Goal: Information Seeking & Learning: Learn about a topic

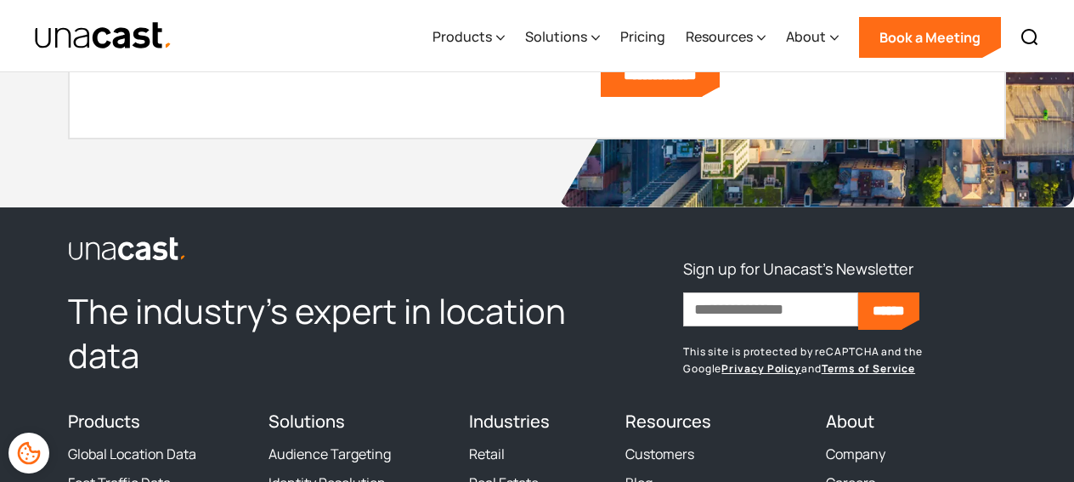
scroll to position [4781, 0]
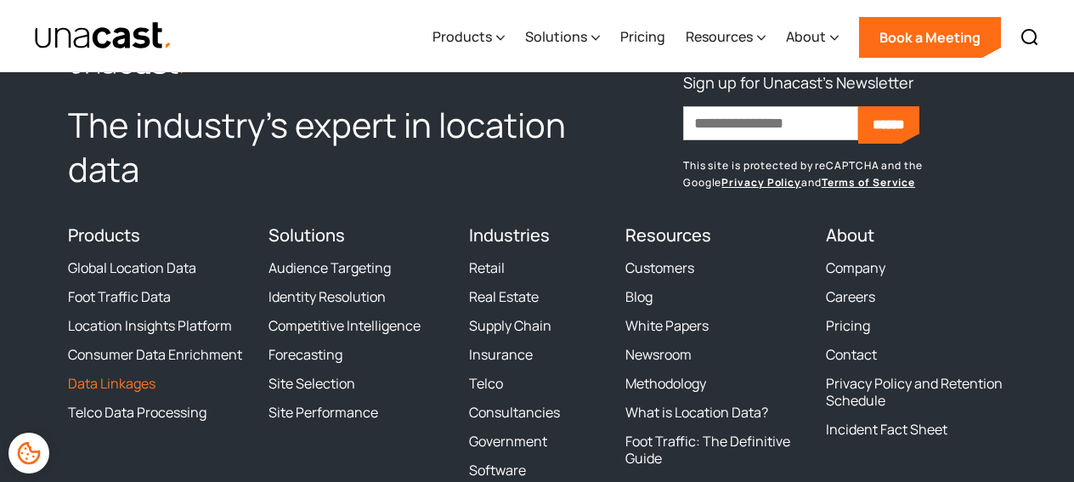
click at [144, 384] on link "Data Linkages" at bounding box center [112, 383] width 88 height 17
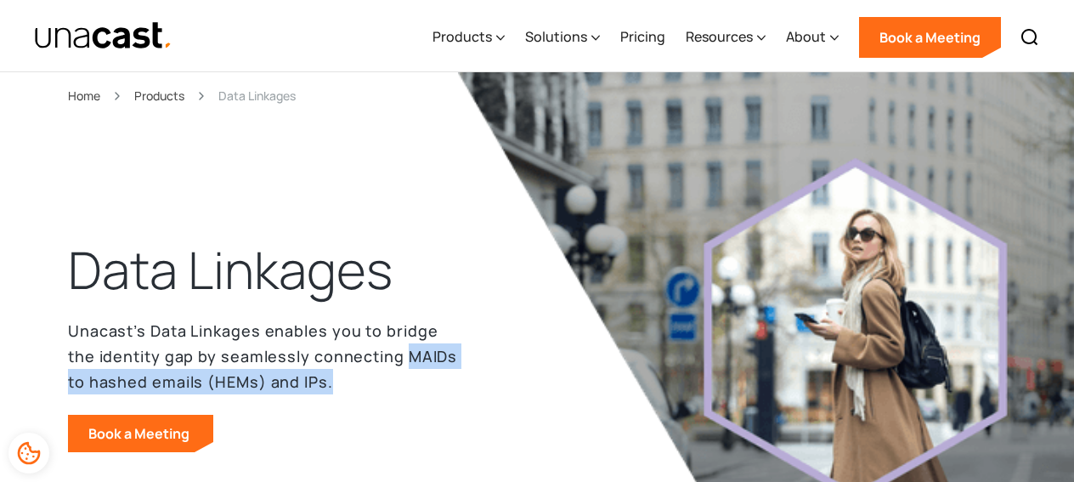
drag, startPoint x: 310, startPoint y: 389, endPoint x: 373, endPoint y: 360, distance: 69.2
click at [373, 360] on p "Unacast’s Data Linkages enables you to bridge the identity gap by seamlessly co…" at bounding box center [268, 356] width 401 height 76
copy p "MAIDs to hashed emails (HEMs) and IPs."
click at [488, 277] on img at bounding box center [834, 327] width 752 height 510
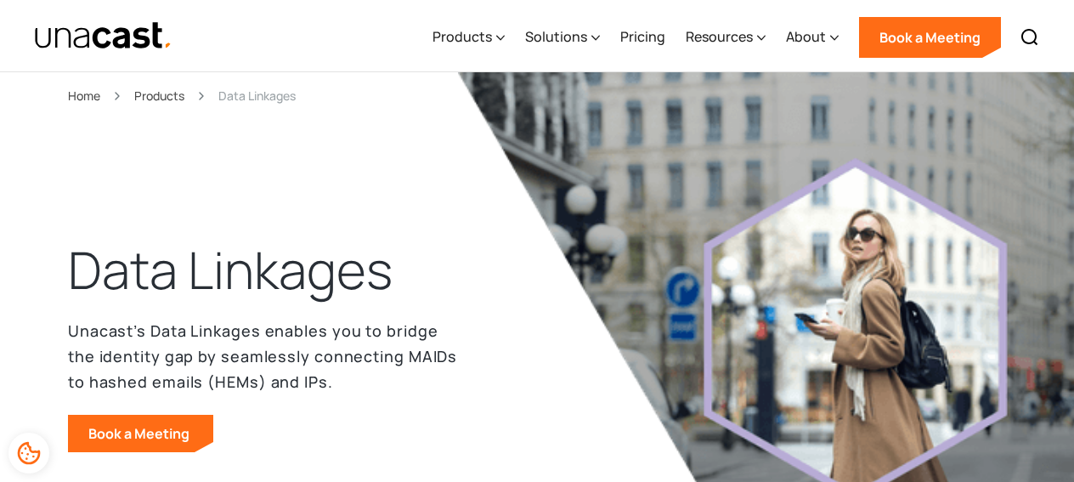
click at [452, 327] on p "Unacast’s Data Linkages enables you to bridge the identity gap by seamlessly co…" at bounding box center [268, 356] width 401 height 76
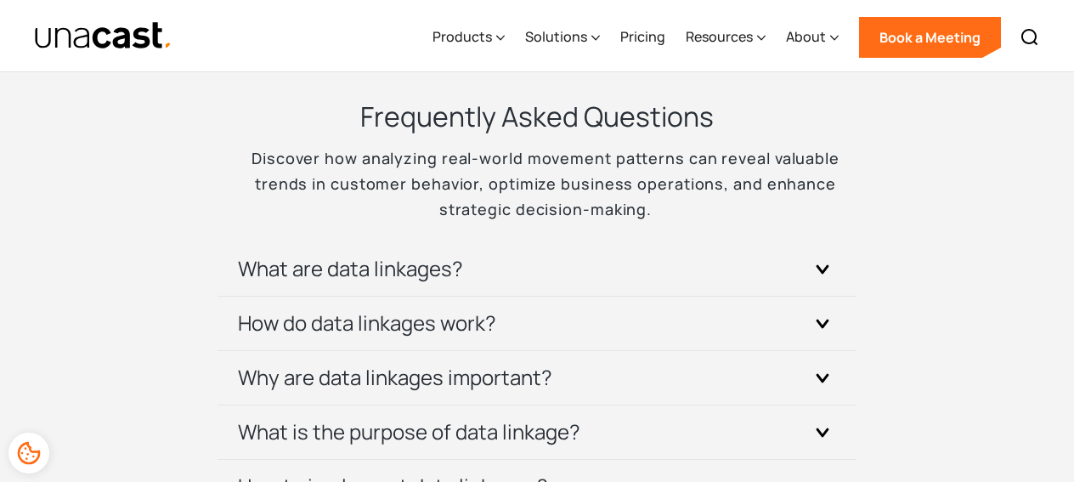
scroll to position [5258, 0]
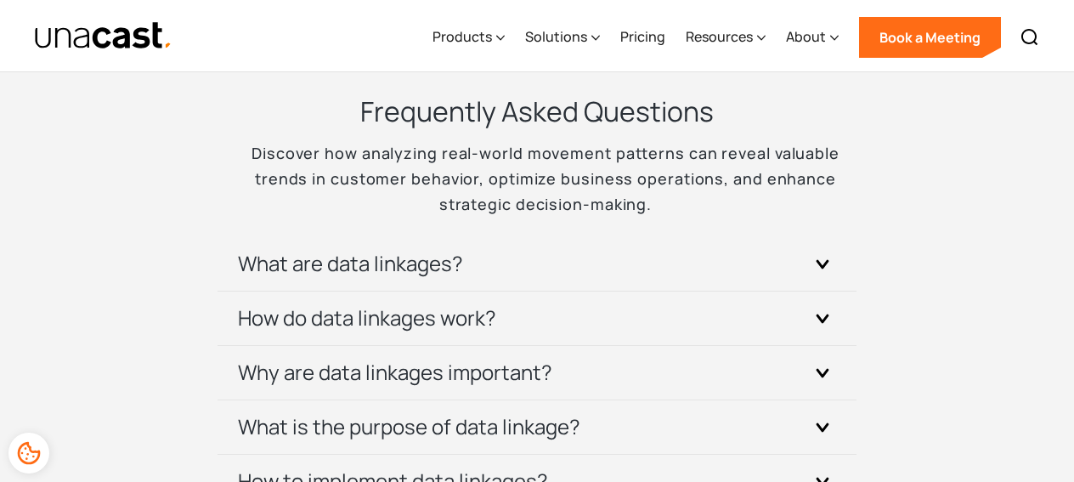
click at [355, 283] on div "What are data linkages?" at bounding box center [537, 264] width 598 height 54
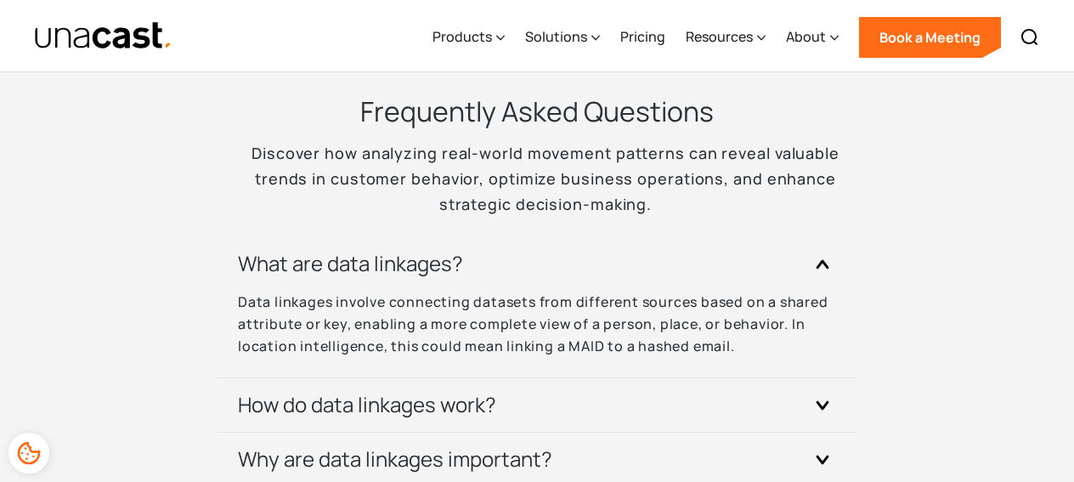
click at [355, 283] on div "What are data linkages?" at bounding box center [537, 264] width 598 height 54
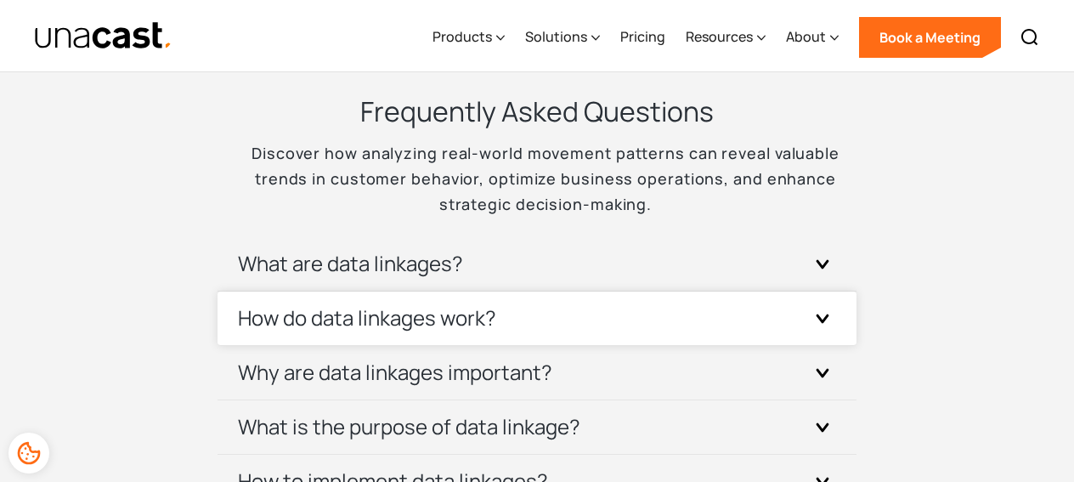
click at [357, 316] on h3 "How do data linkages work?" at bounding box center [367, 317] width 258 height 27
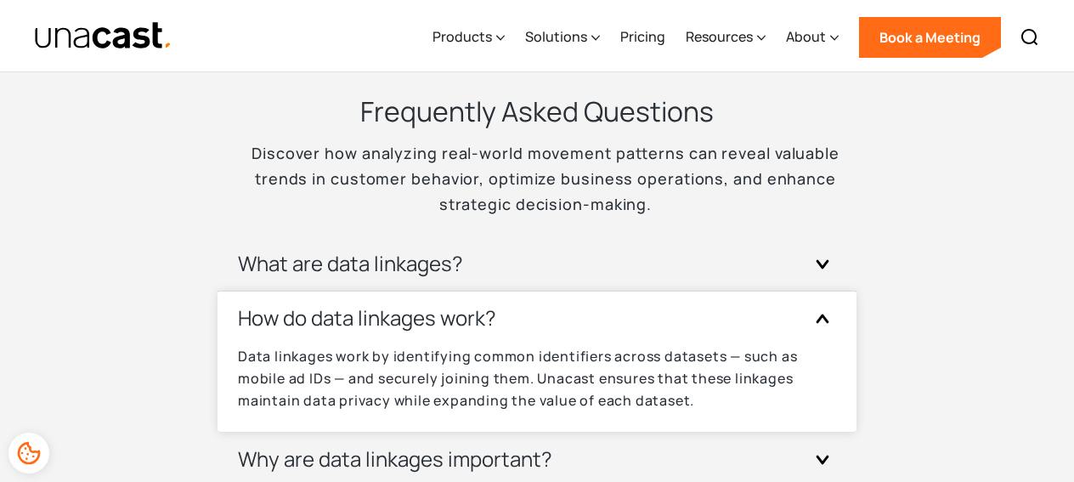
click at [357, 316] on h3 "How do data linkages work?" at bounding box center [367, 317] width 258 height 27
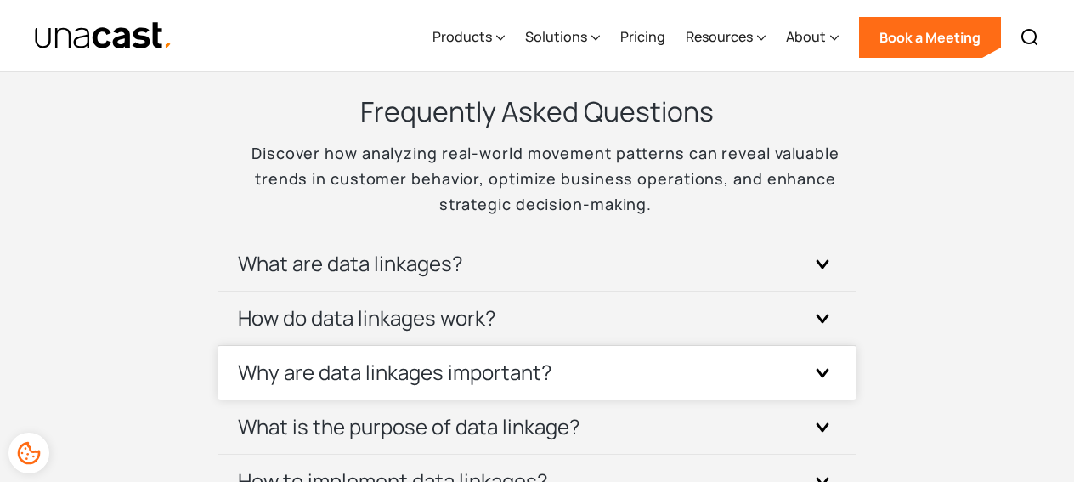
click at [365, 366] on h3 "Why are data linkages important?" at bounding box center [395, 372] width 314 height 27
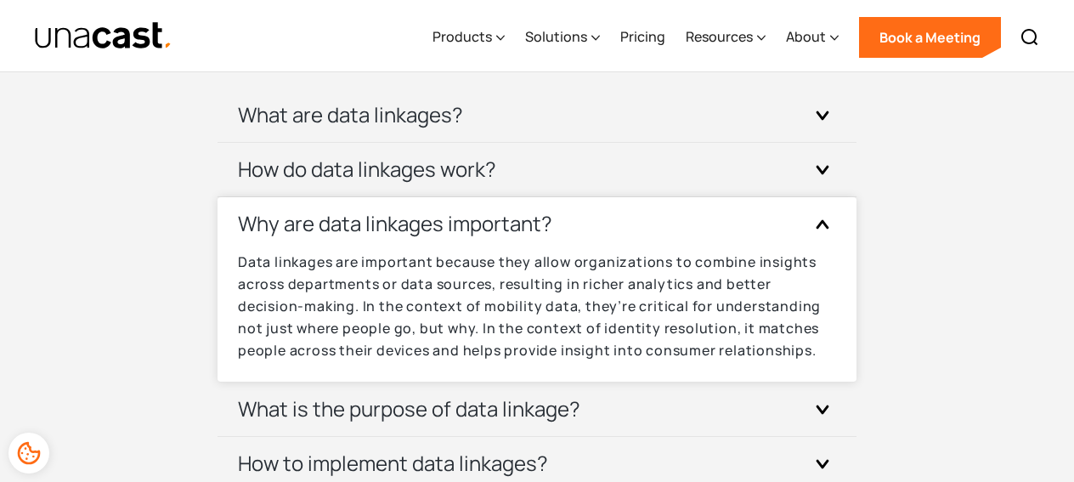
scroll to position [5436, 0]
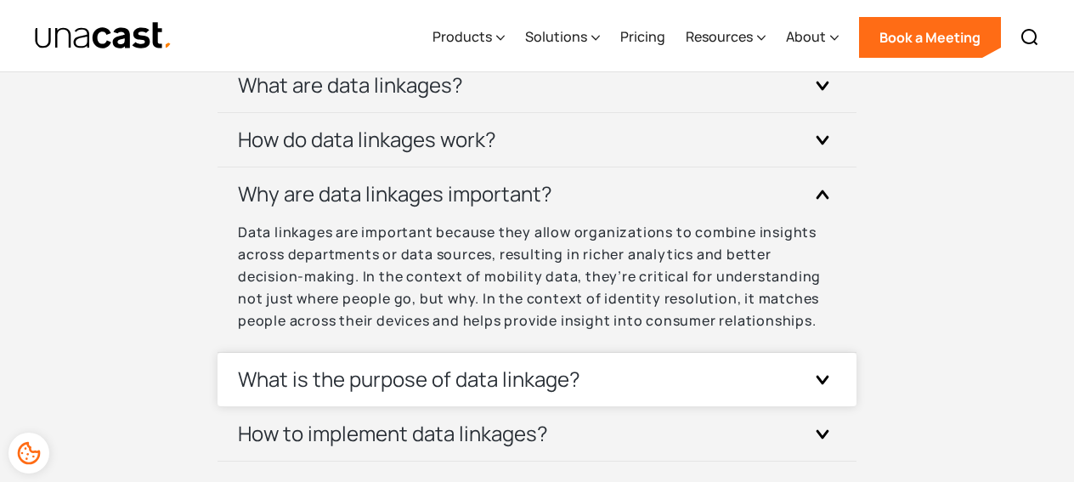
click at [368, 389] on h3 "What is the purpose of data linkage?" at bounding box center [409, 378] width 343 height 27
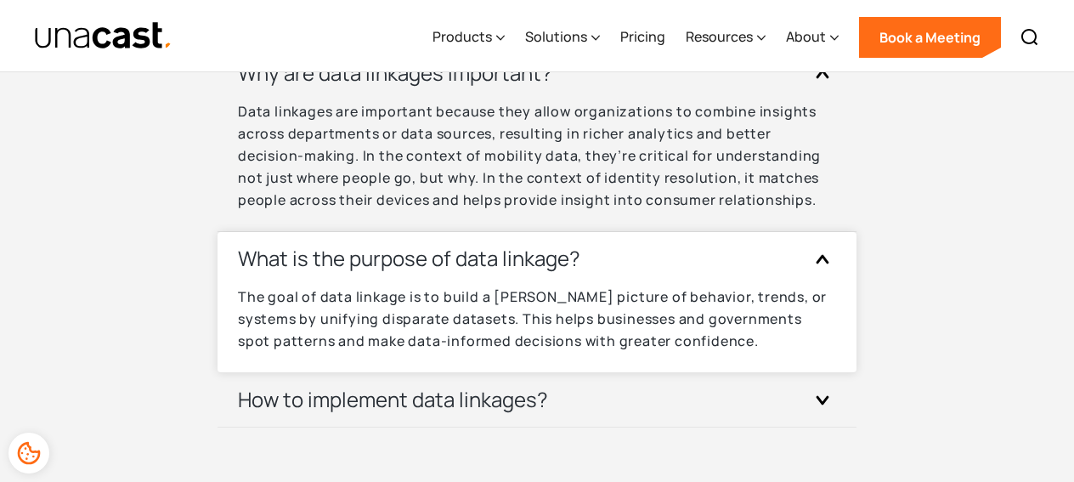
scroll to position [5564, 0]
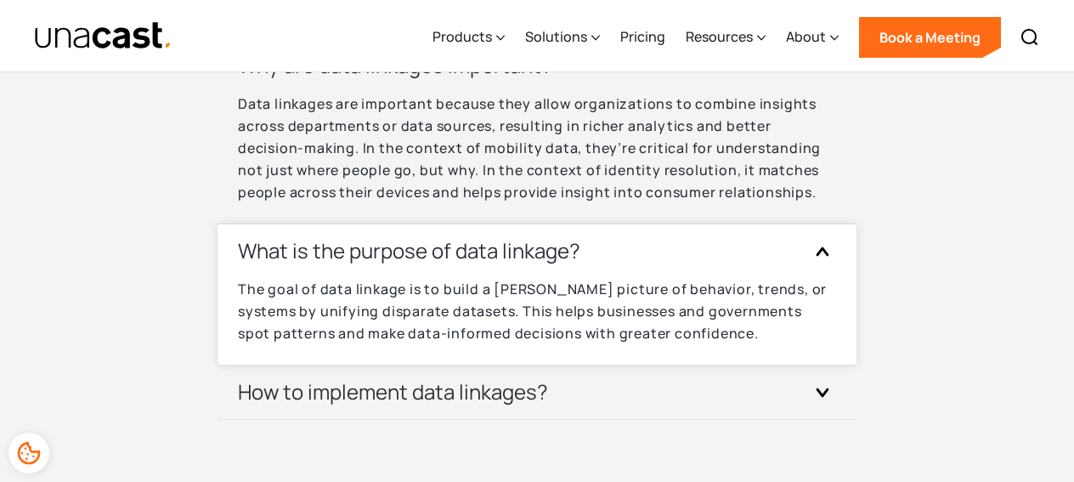
click at [368, 389] on h3 "How to implement data linkages?" at bounding box center [393, 391] width 310 height 27
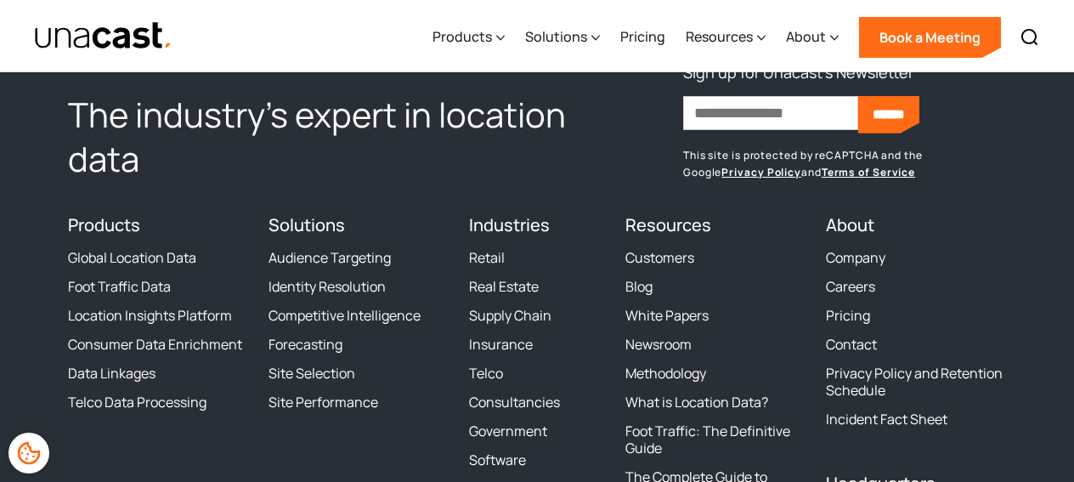
scroll to position [6674, 0]
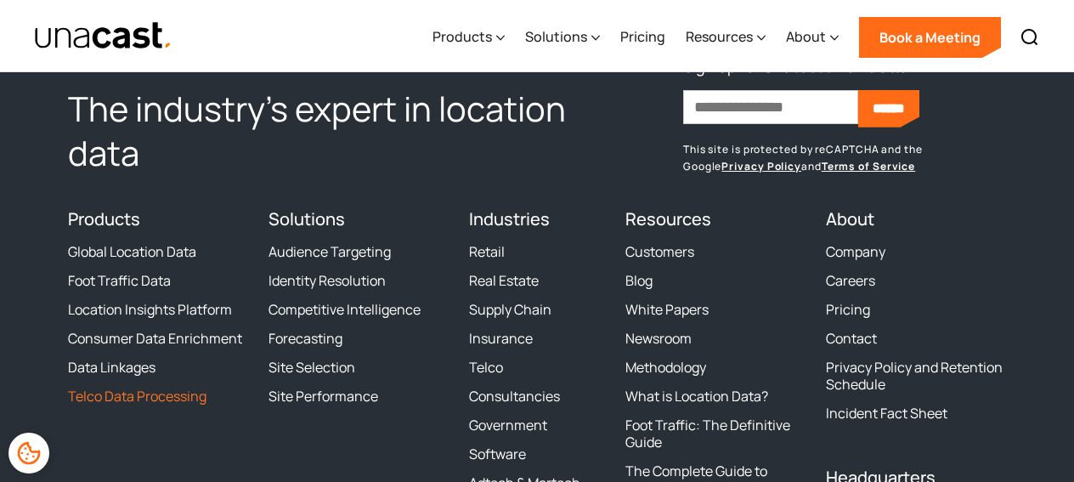
click at [160, 399] on link "Telco Data Processing" at bounding box center [137, 396] width 139 height 17
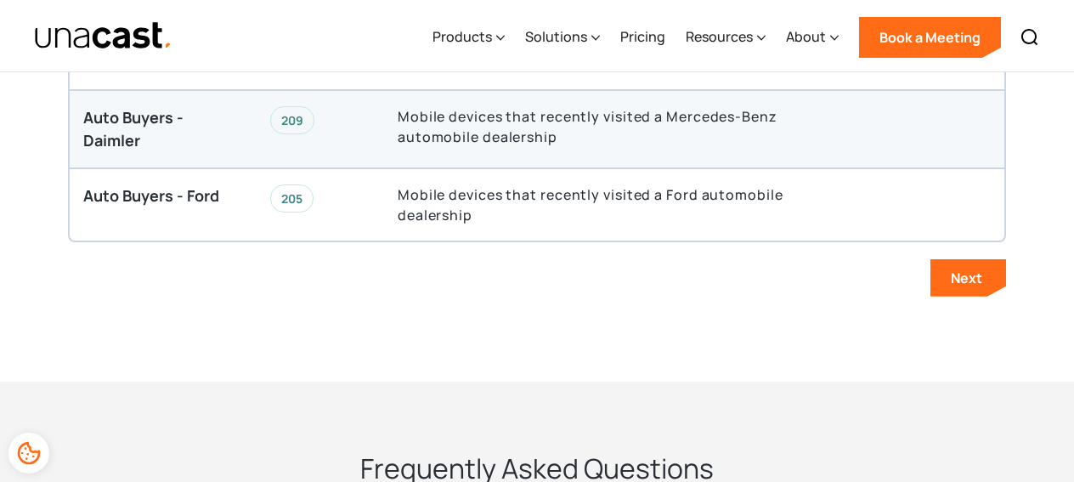
scroll to position [3685, 0]
click at [983, 260] on link "Next" at bounding box center [969, 278] width 76 height 37
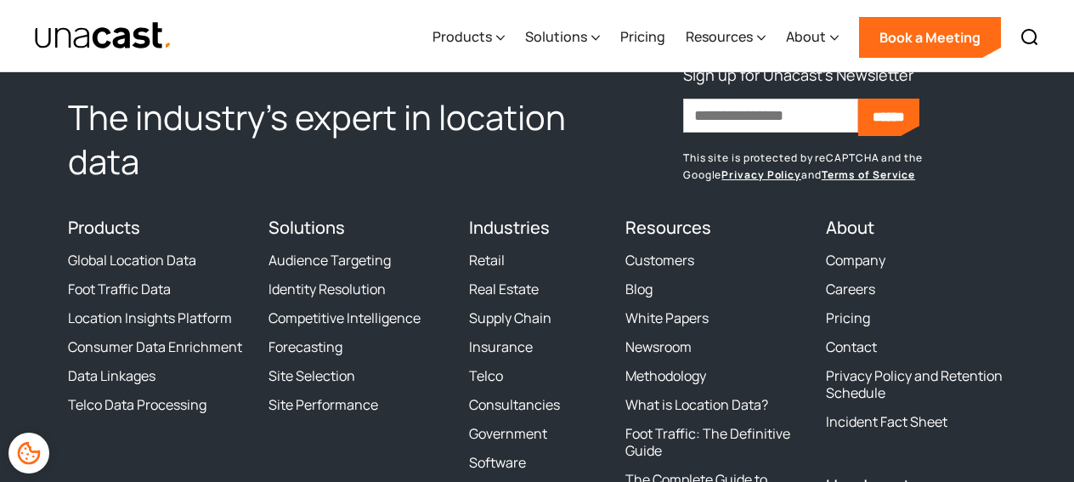
scroll to position [5202, 0]
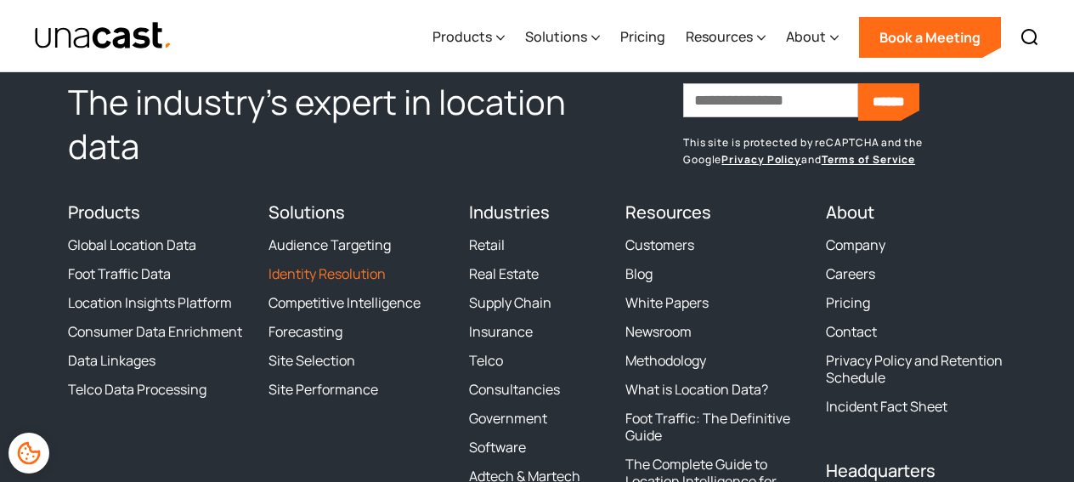
click at [348, 265] on link "Identity Resolution" at bounding box center [327, 273] width 117 height 17
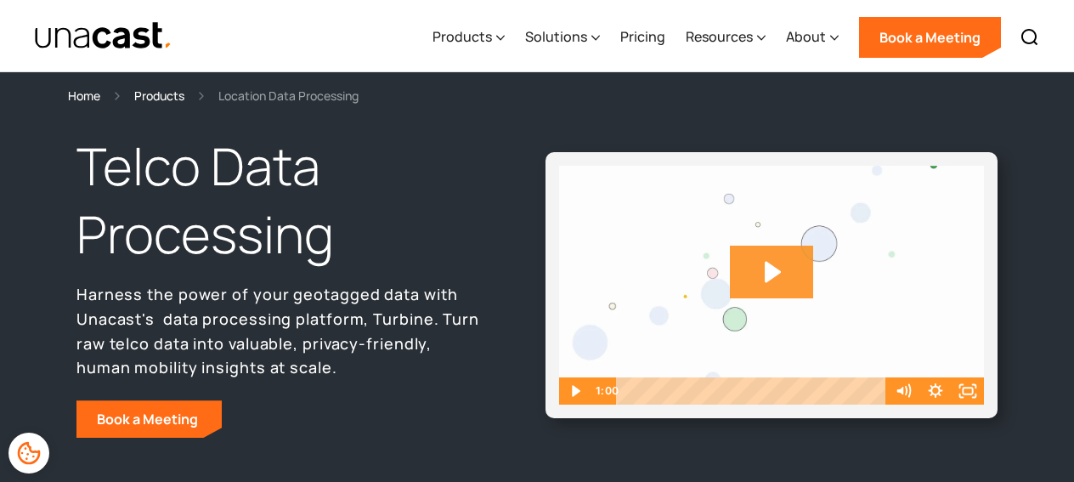
click at [783, 273] on icon "Play Video: Unacast_Scale_Final" at bounding box center [771, 273] width 83 height 54
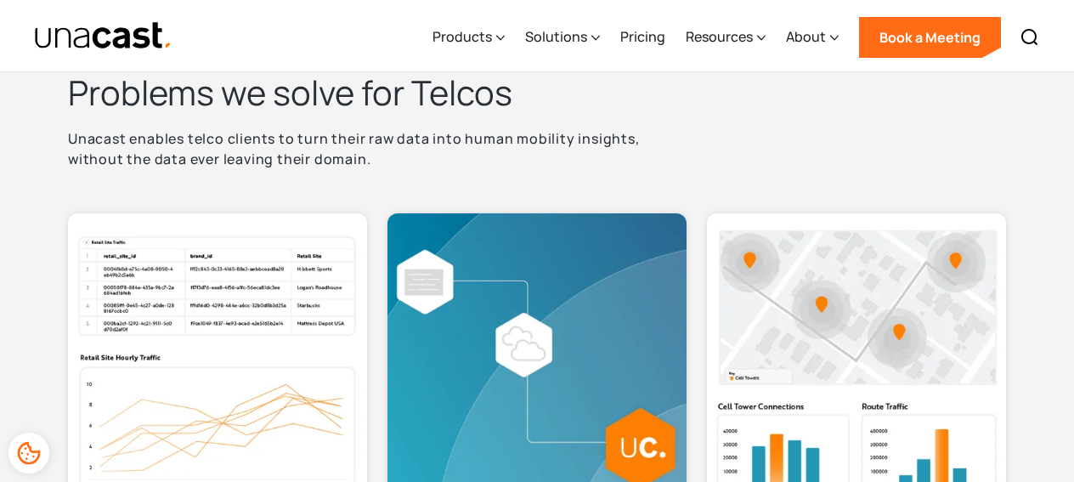
scroll to position [473, 0]
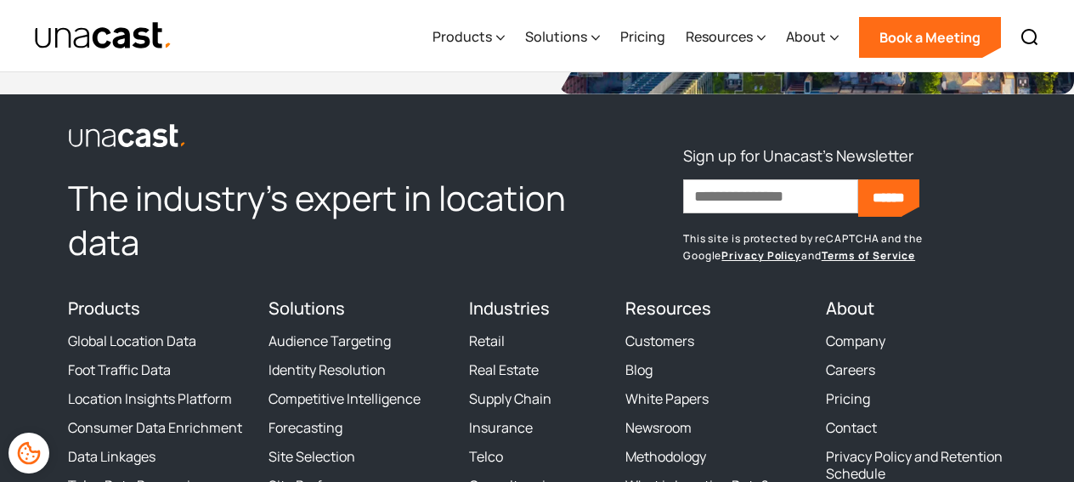
scroll to position [5127, 0]
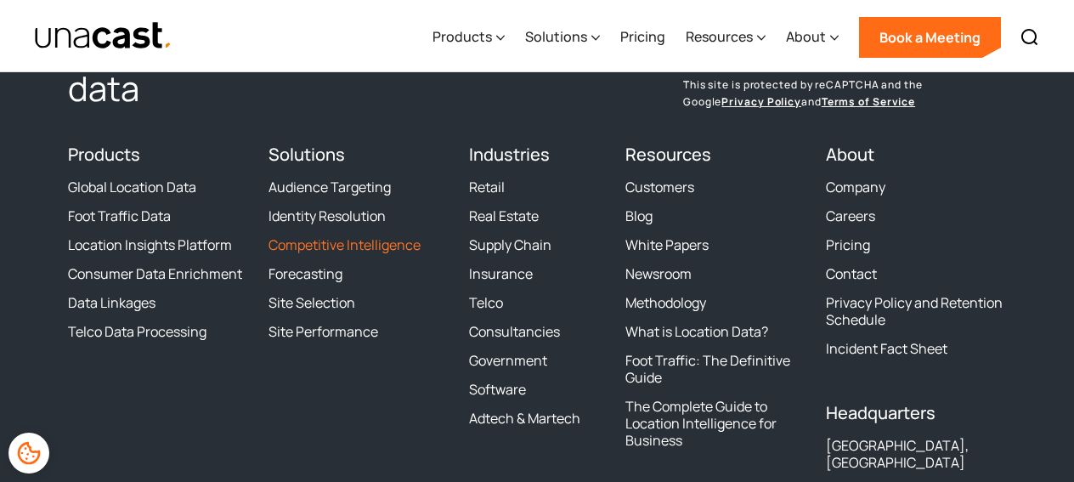
click at [317, 247] on link "Competitive Intelligence" at bounding box center [345, 244] width 152 height 17
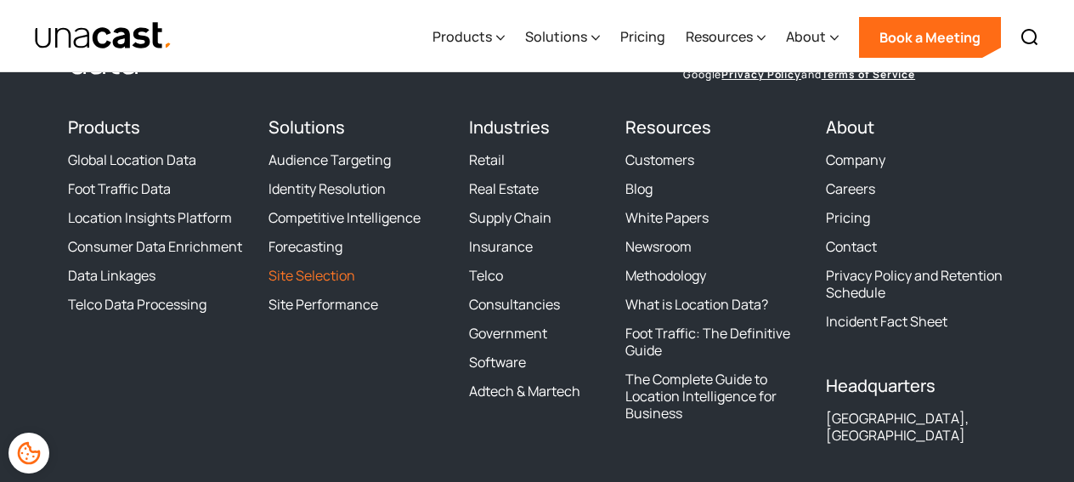
scroll to position [7540, 0]
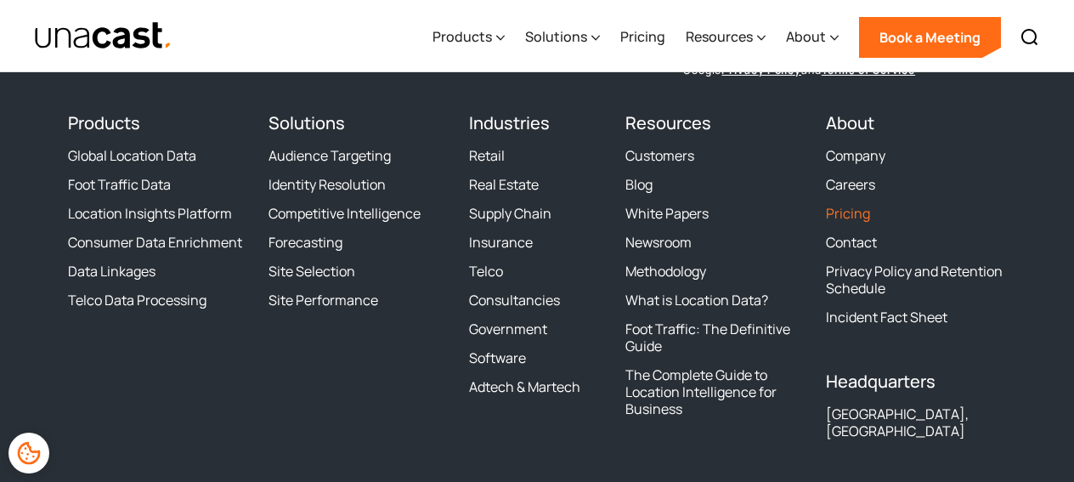
click at [847, 209] on link "Pricing" at bounding box center [848, 213] width 44 height 17
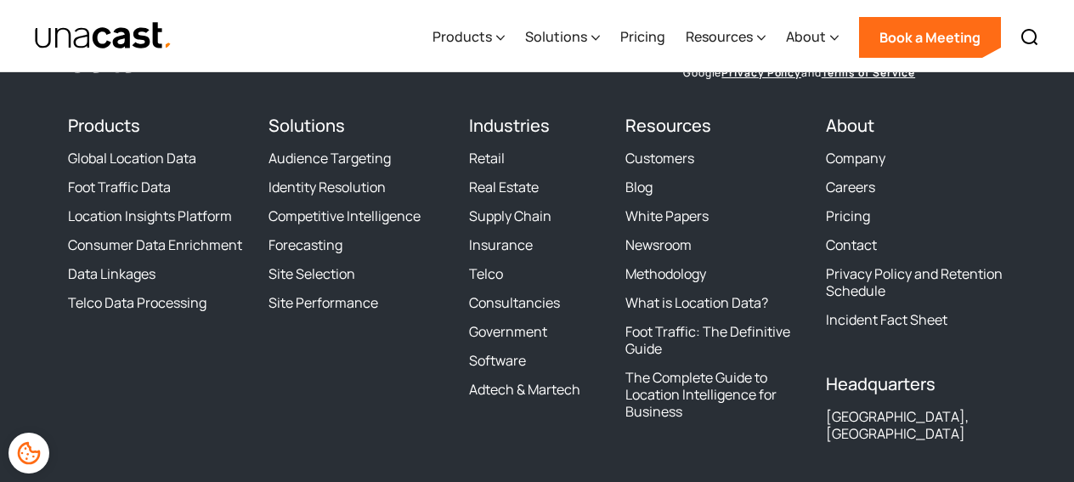
scroll to position [6258, 0]
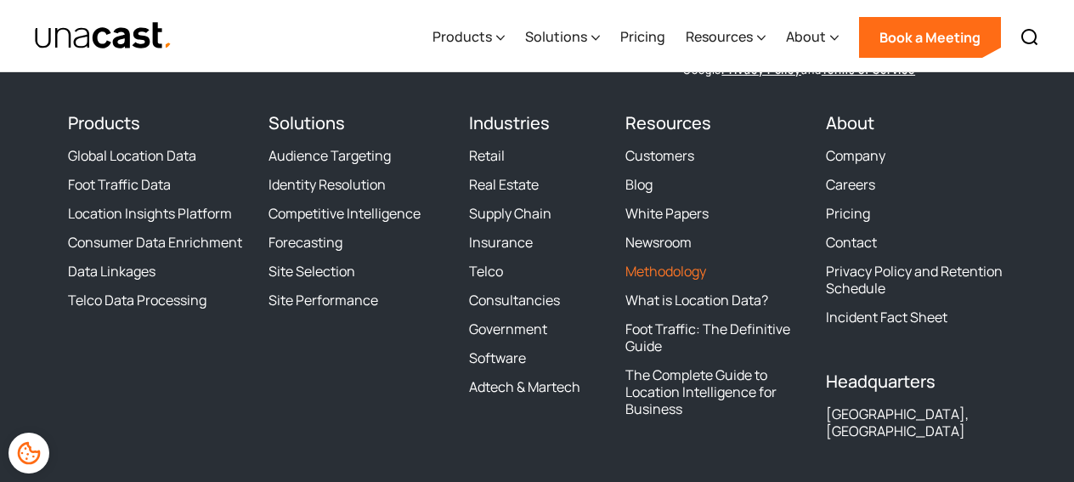
click at [637, 264] on link "Methodology" at bounding box center [666, 271] width 81 height 17
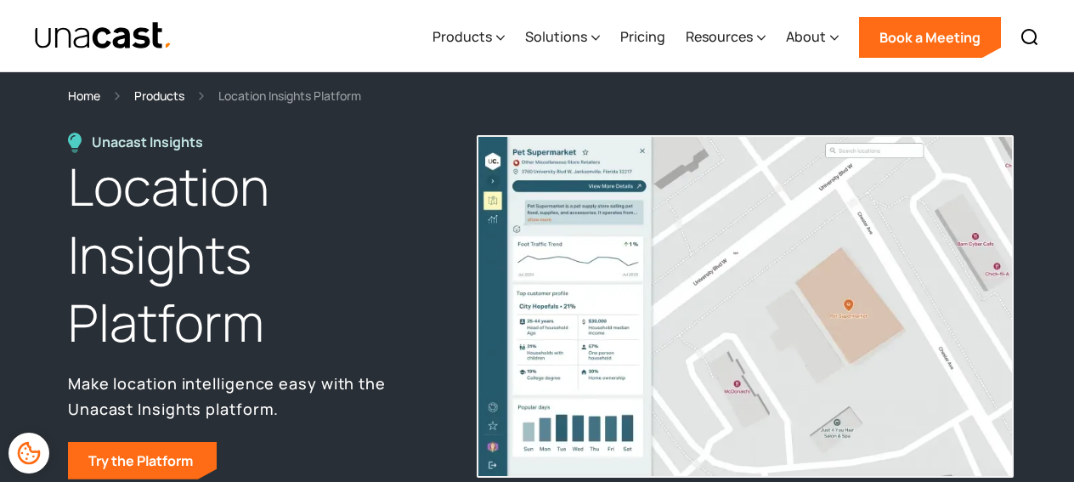
scroll to position [173, 0]
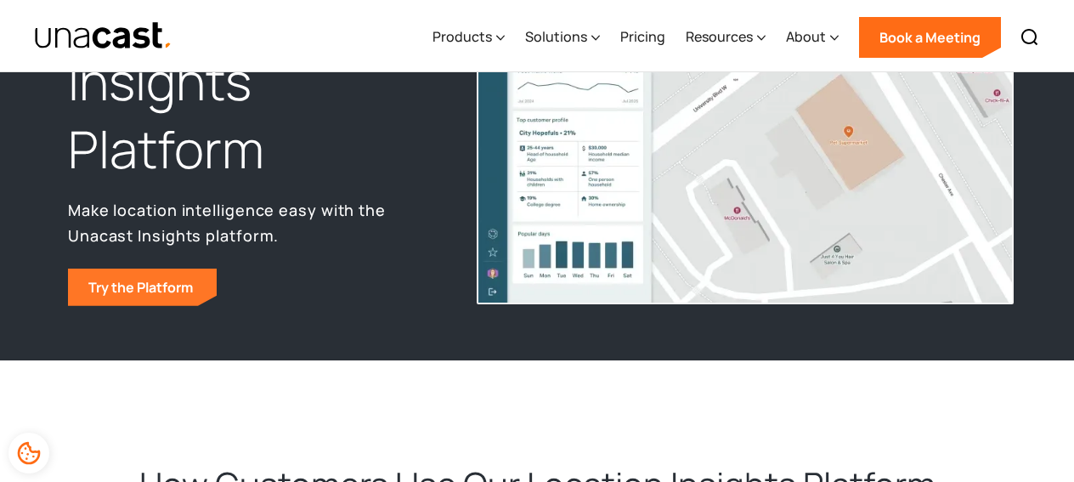
click at [169, 285] on link "Try the Platform" at bounding box center [142, 287] width 149 height 37
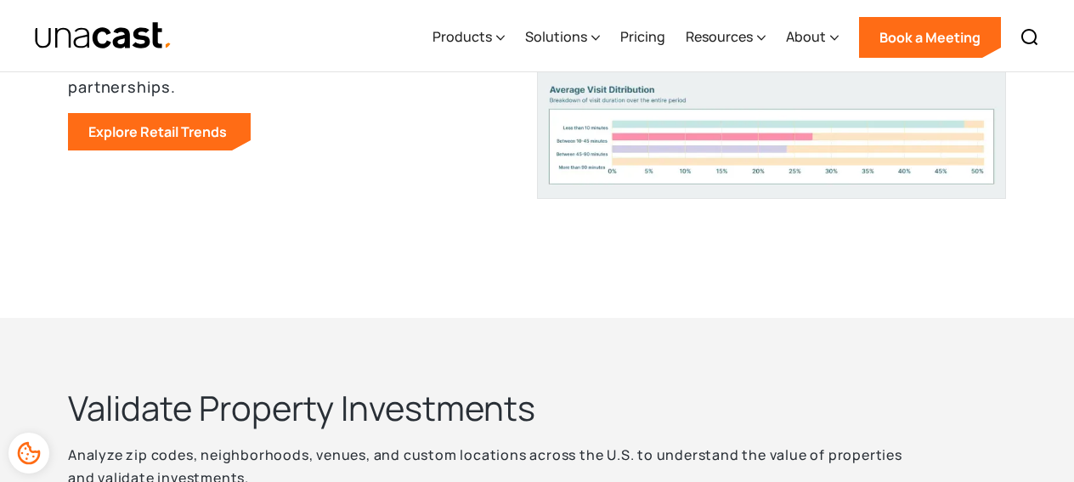
scroll to position [1475, 0]
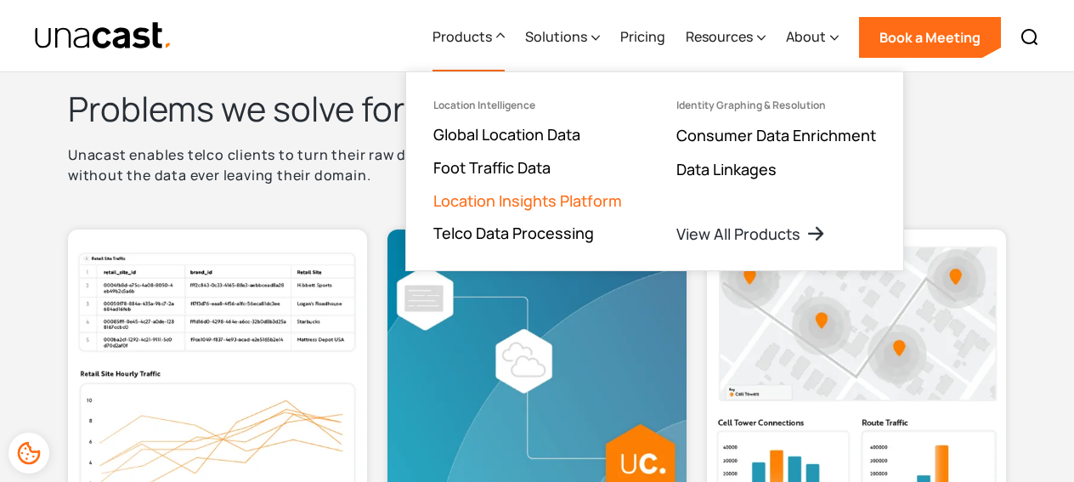
click at [476, 203] on link "Location Insights Platform" at bounding box center [527, 200] width 189 height 20
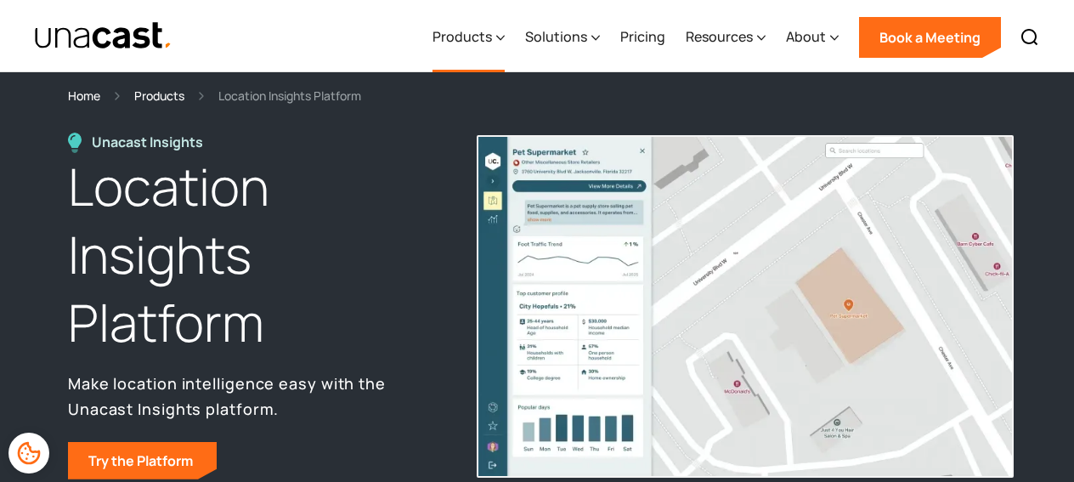
click at [468, 48] on div "Products" at bounding box center [469, 38] width 72 height 70
